Goal: Task Accomplishment & Management: Manage account settings

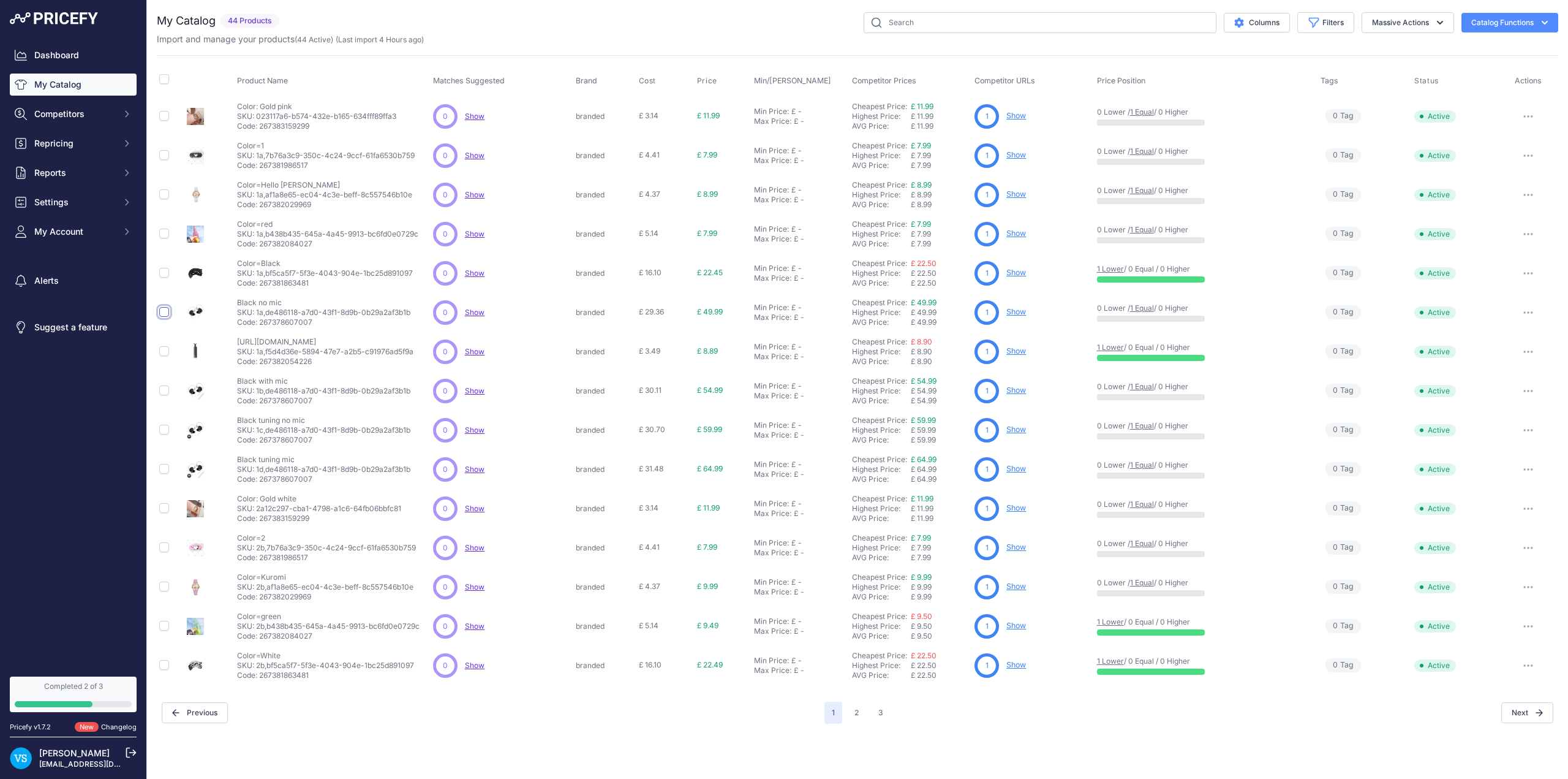
click at [164, 314] on input "checkbox" at bounding box center [164, 311] width 10 height 10
checkbox input "true"
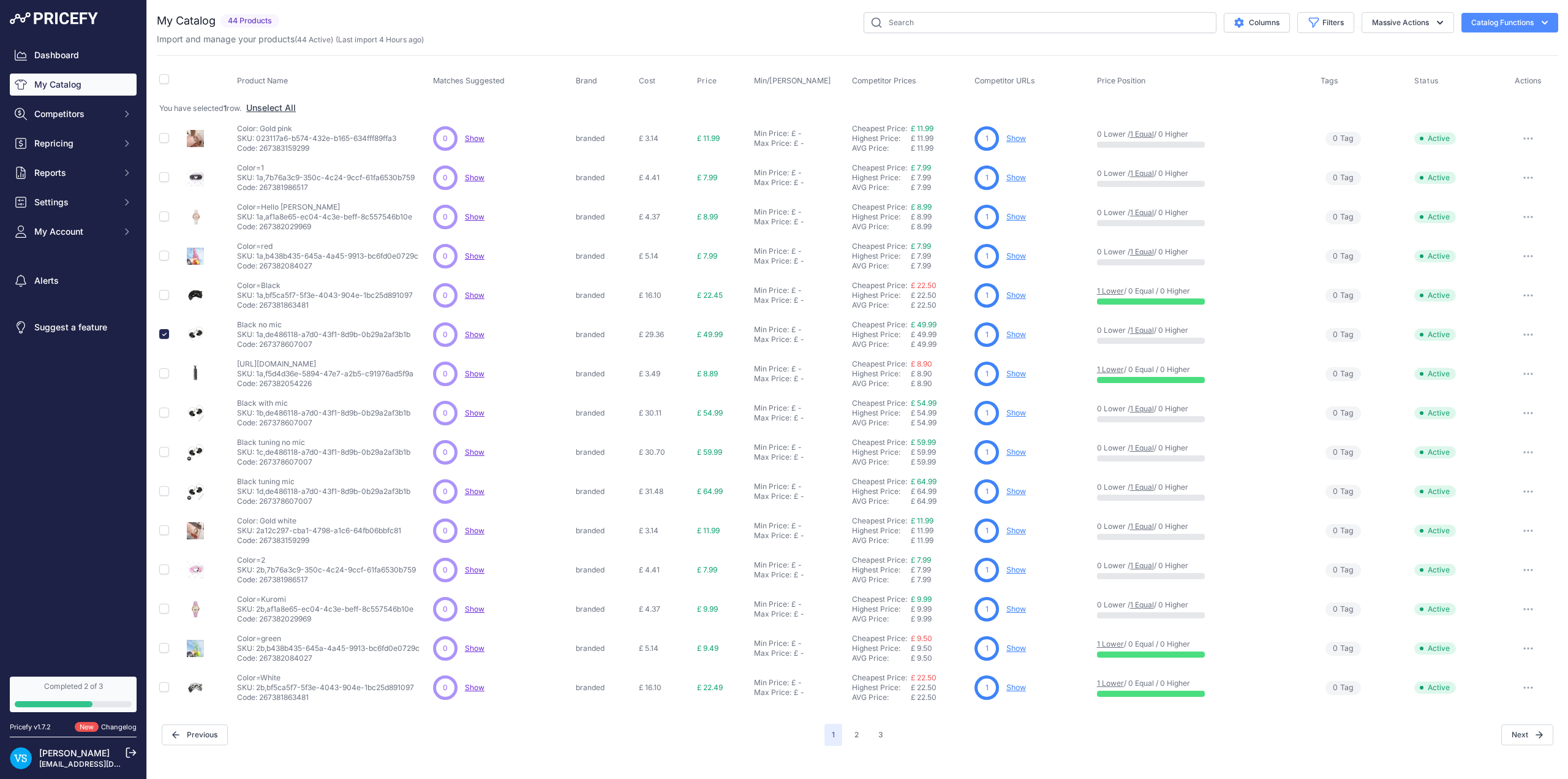
click at [639, 297] on link "Show" at bounding box center [1016, 295] width 20 height 9
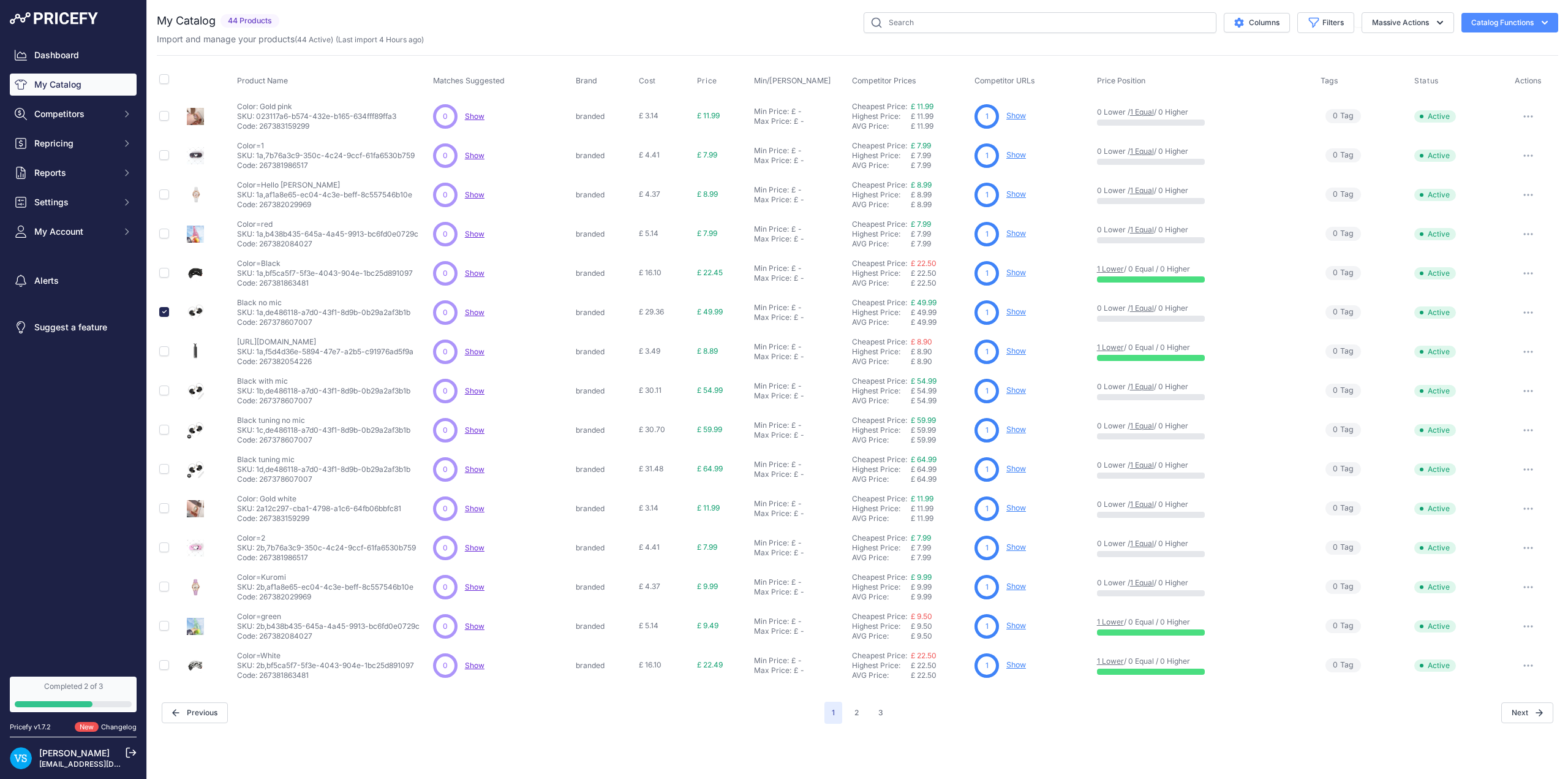
click at [1020, 314] on link "Show" at bounding box center [1016, 311] width 20 height 9
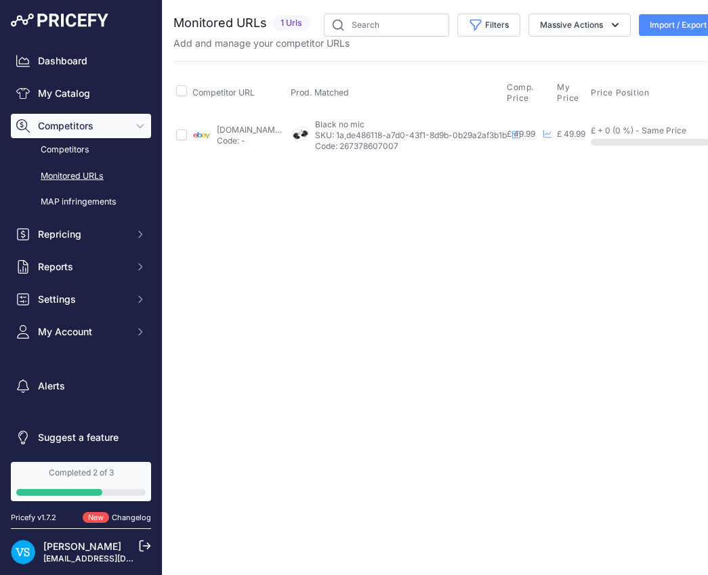
click at [427, 288] on div "Close You are not connected to the internet." at bounding box center [515, 287] width 704 height 575
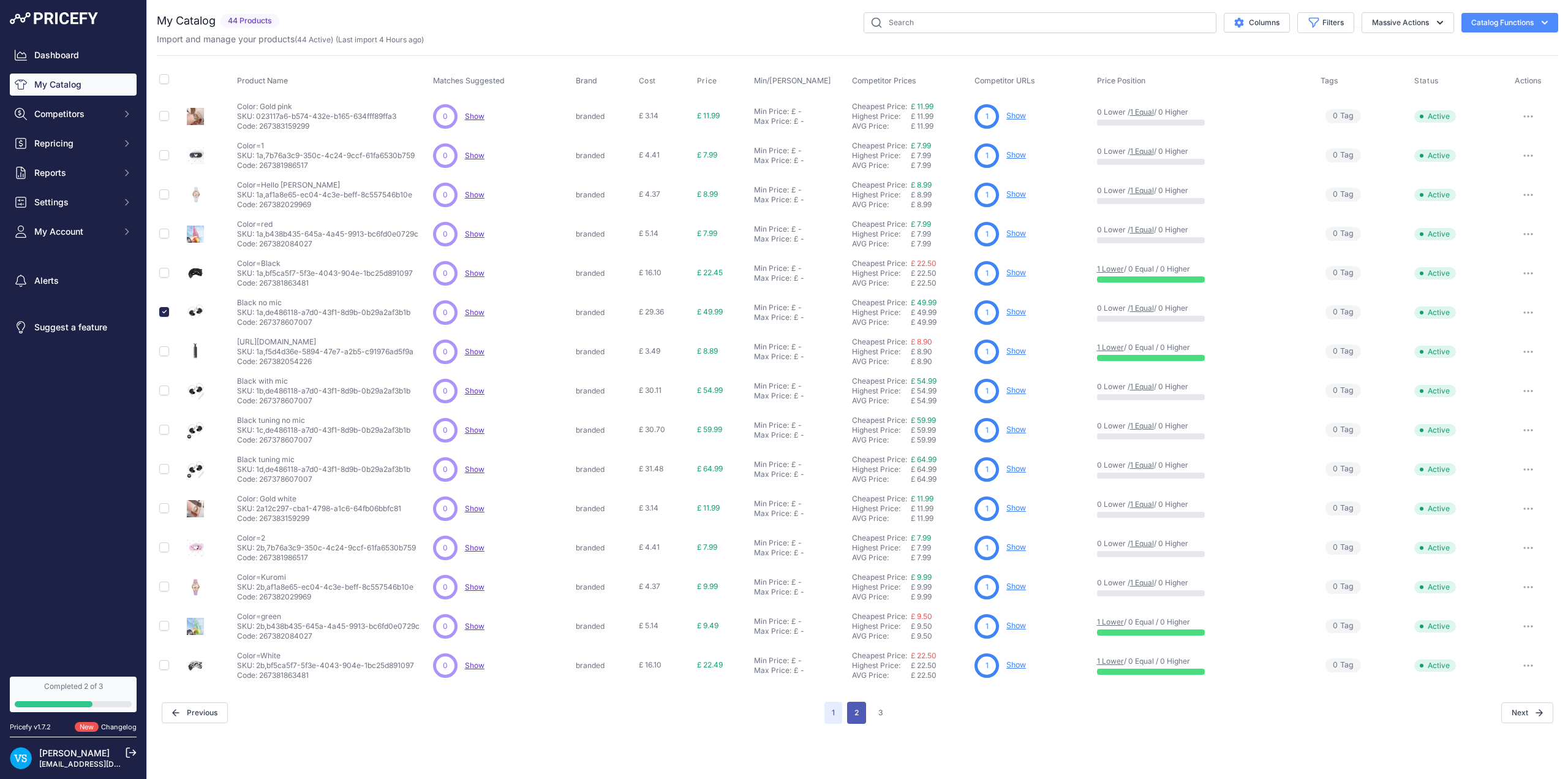
click at [639, 519] on button "2" at bounding box center [856, 712] width 19 height 22
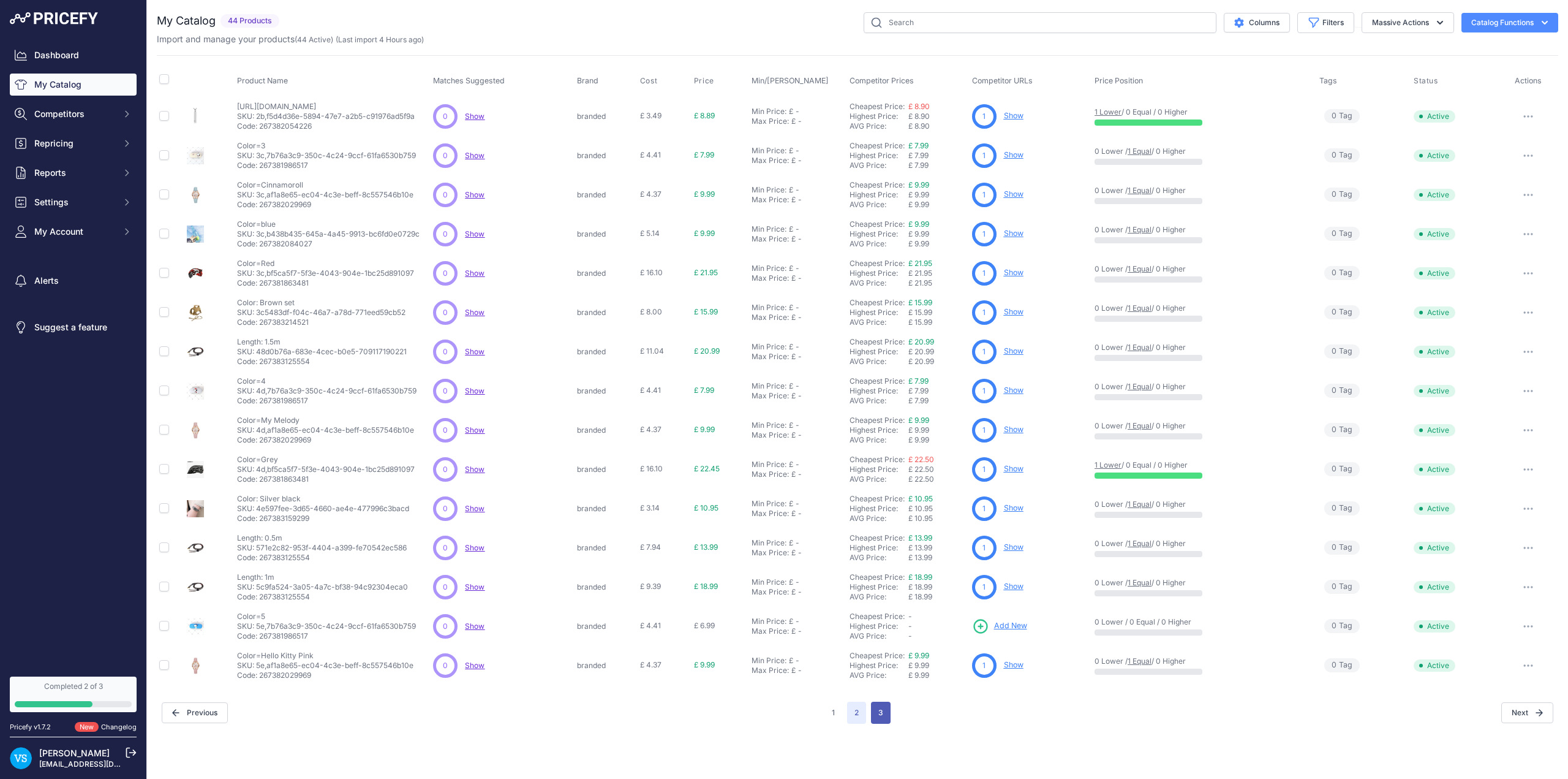
click at [639, 519] on button "3" at bounding box center [881, 712] width 20 height 22
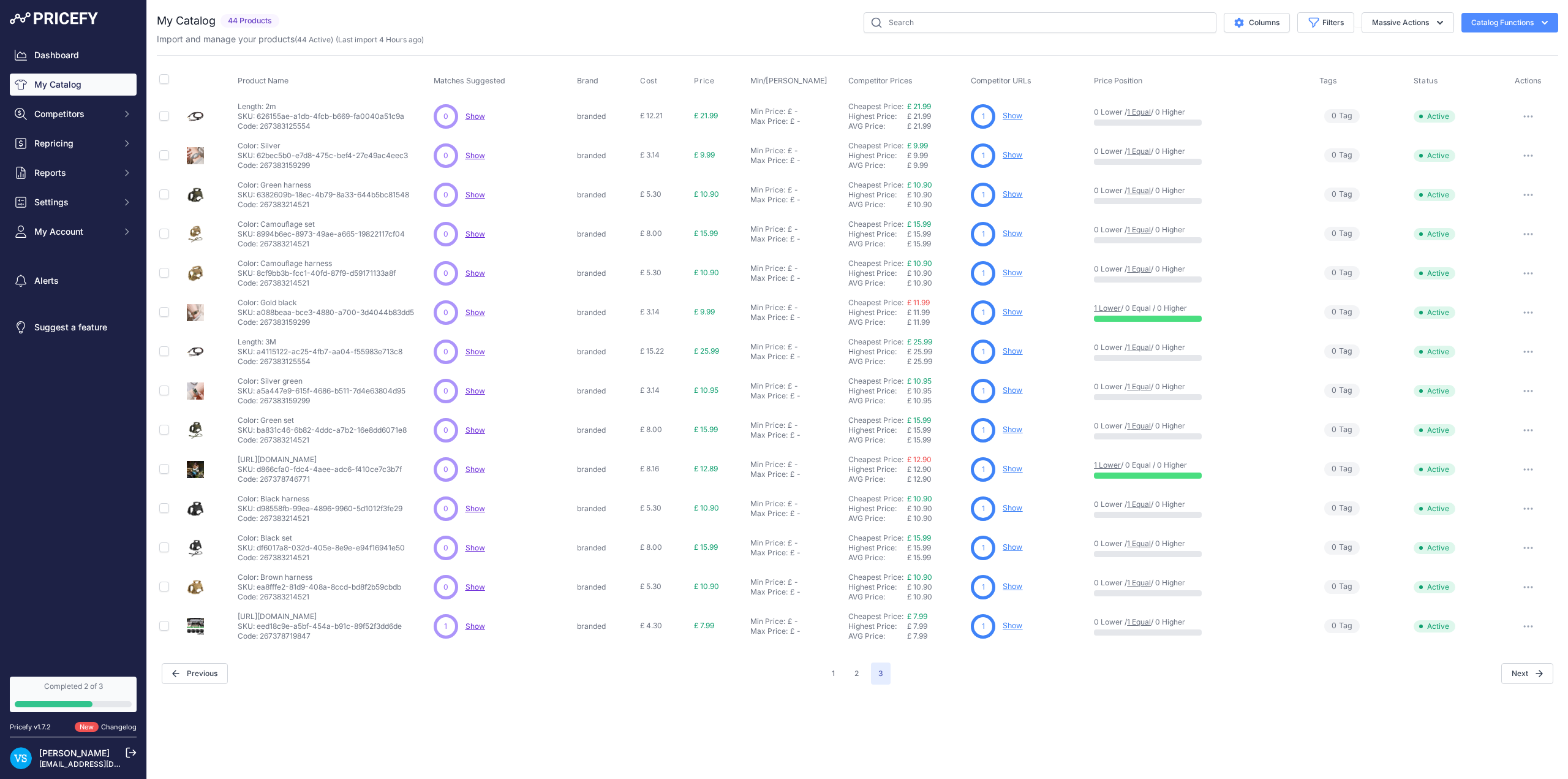
click at [639, 470] on link "Show" at bounding box center [1013, 469] width 20 height 9
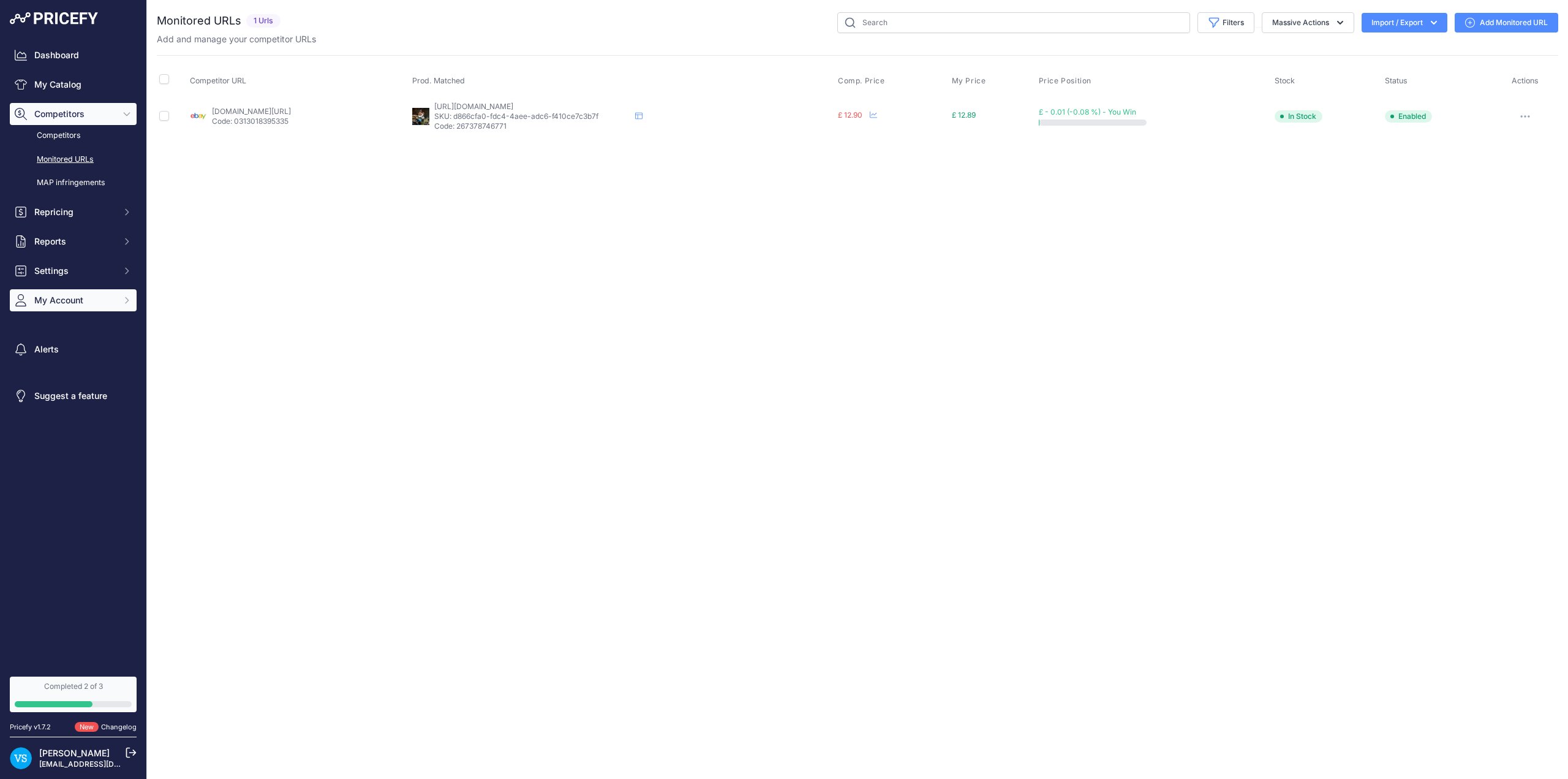
click at [57, 300] on span "My Account" at bounding box center [74, 300] width 80 height 13
click at [46, 418] on link "Billing" at bounding box center [73, 416] width 127 height 22
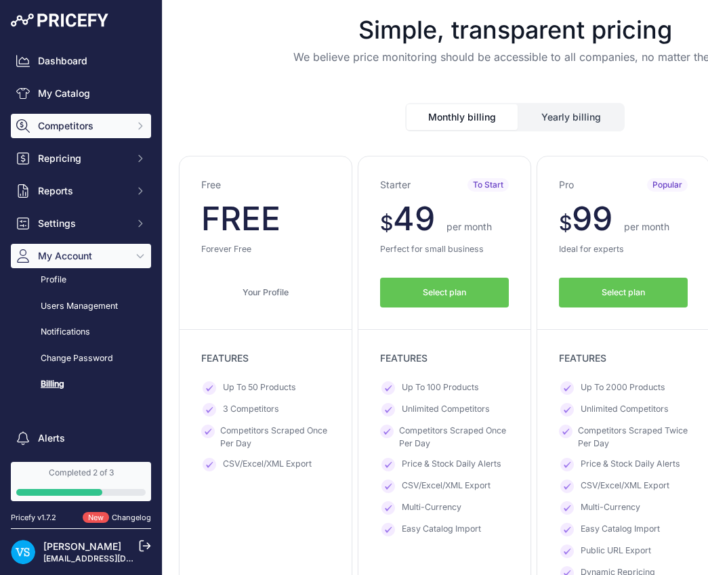
click at [70, 127] on span "Competitors" at bounding box center [82, 126] width 89 height 14
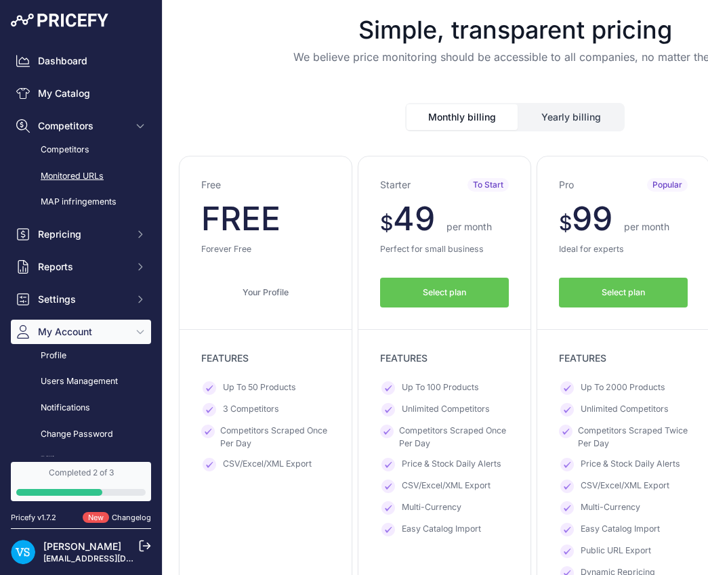
click at [89, 172] on link "Monitored URLs" at bounding box center [81, 177] width 140 height 24
